Goal: Navigation & Orientation: Go to known website

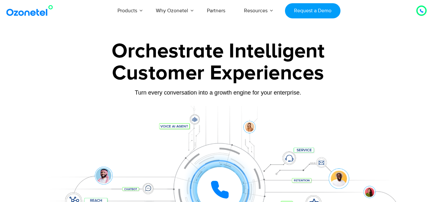
click at [65, 68] on div "Customer Experiences" at bounding box center [217, 73] width 403 height 31
